Goal: Task Accomplishment & Management: Manage account settings

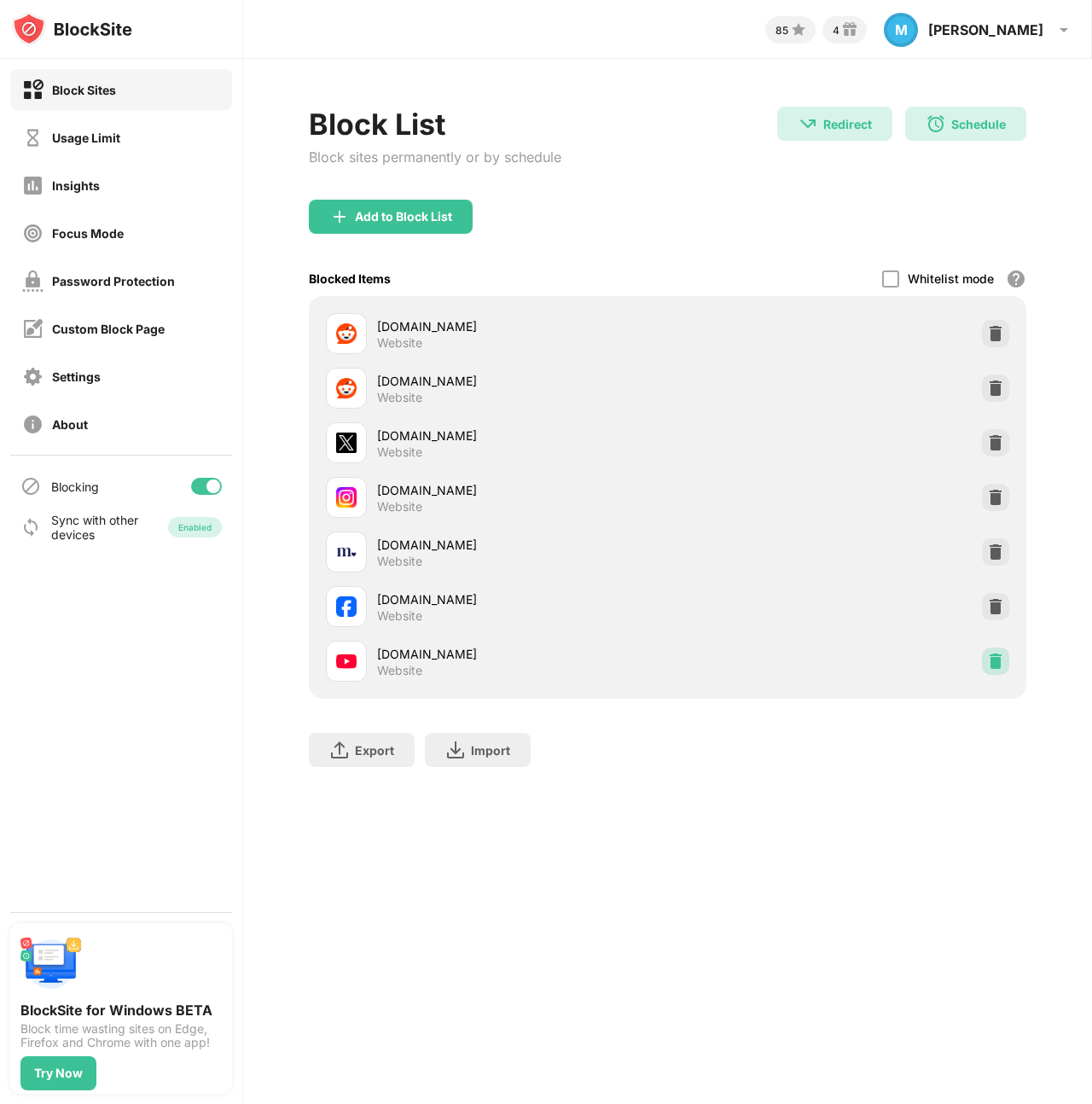
click at [988, 657] on img at bounding box center [995, 661] width 17 height 17
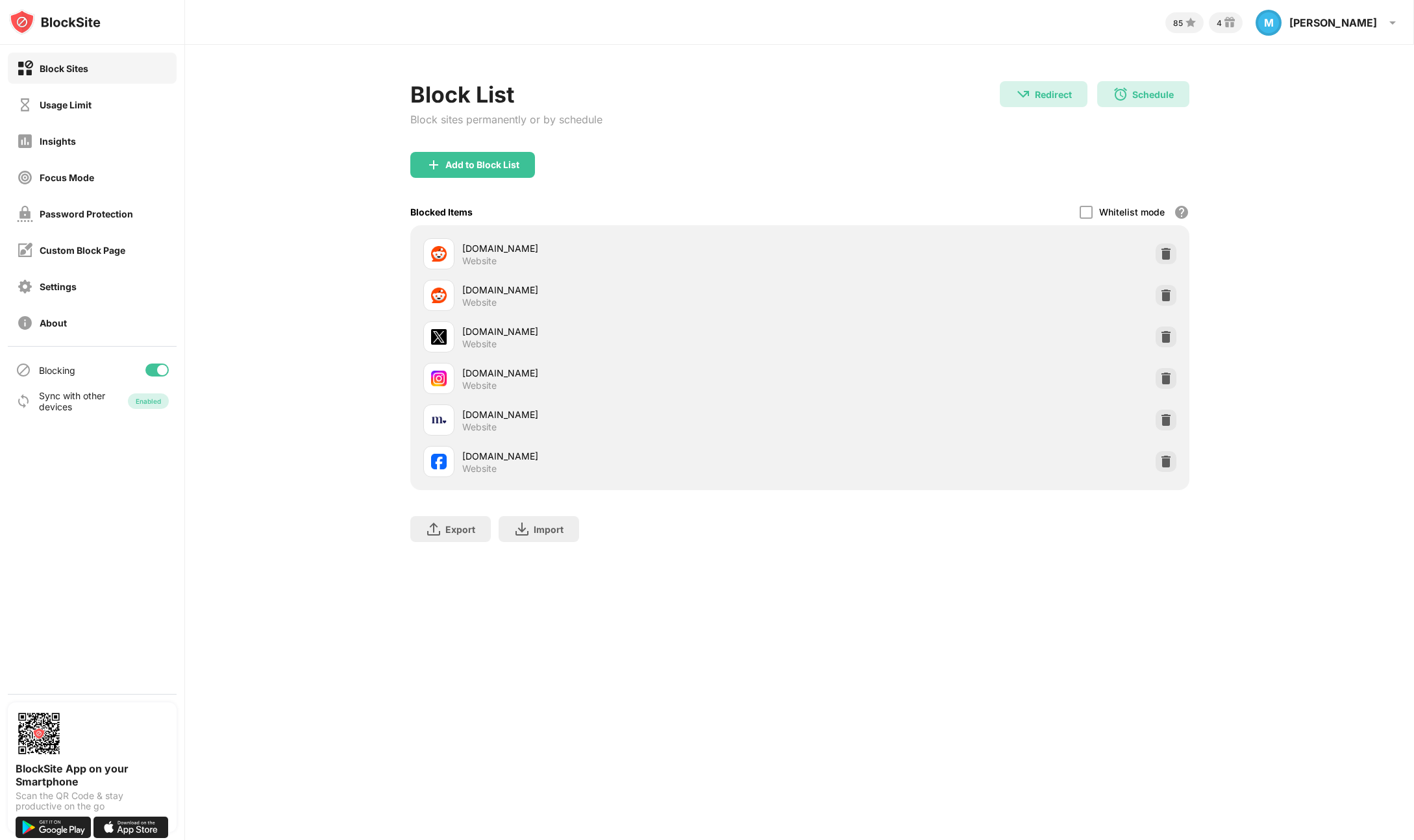
click at [794, 563] on div "Block List Block sites permanently or by schedule Redirect Redirect to home.kap…" at bounding box center [799, 317] width 1229 height 546
click at [1161, 419] on img at bounding box center [1166, 420] width 13 height 13
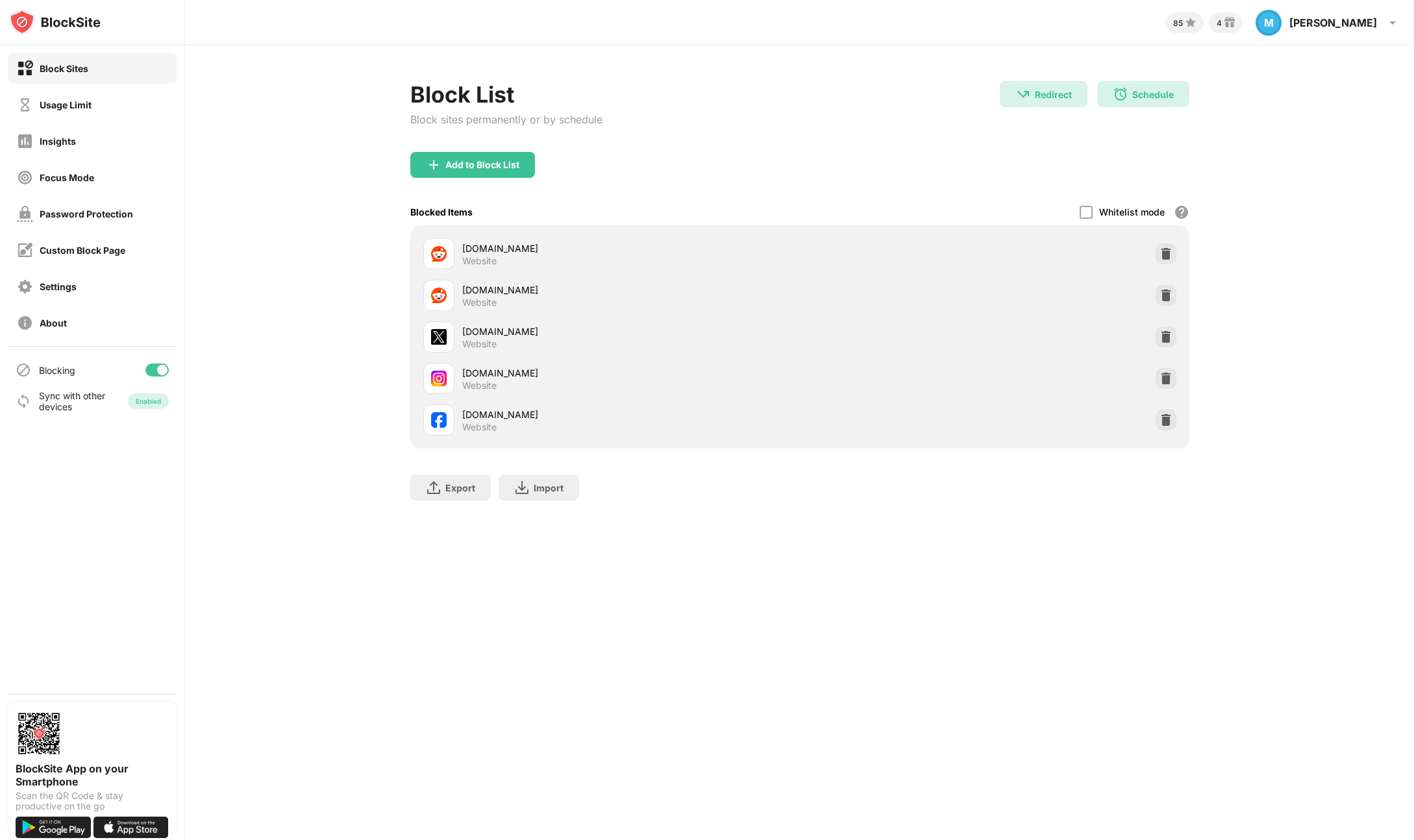
click at [1165, 430] on div "facebook.com Website" at bounding box center [800, 420] width 763 height 42
click at [1164, 423] on img at bounding box center [1166, 420] width 13 height 13
